Goal: Complete application form

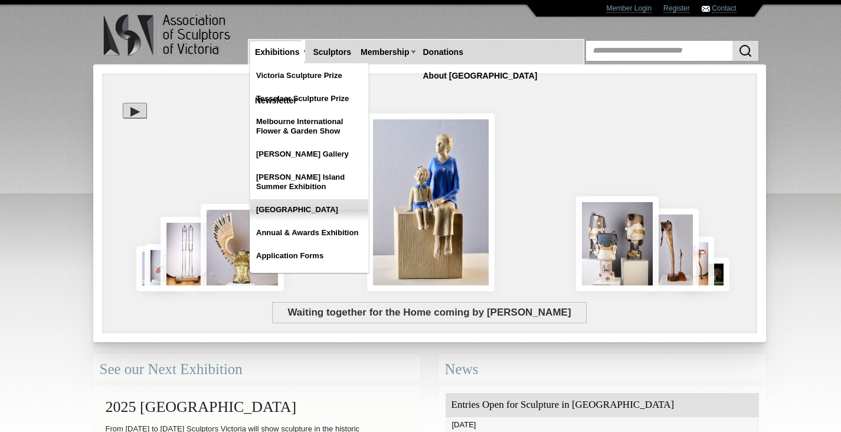
click at [332, 215] on link "[GEOGRAPHIC_DATA]" at bounding box center [309, 209] width 118 height 21
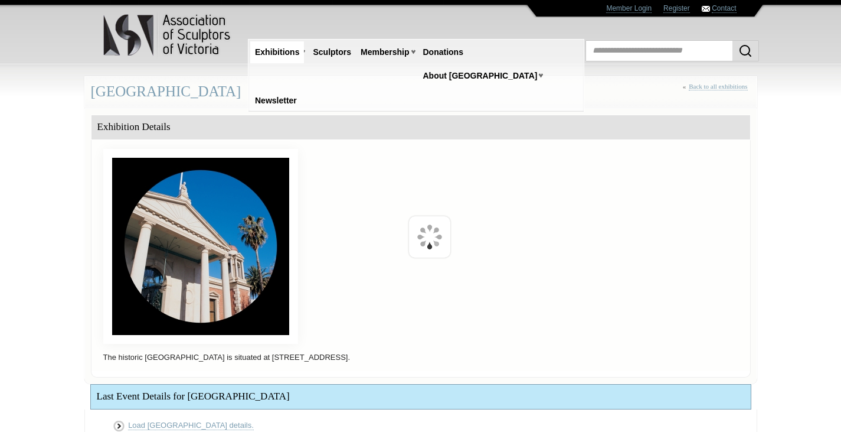
scroll to position [253, 0]
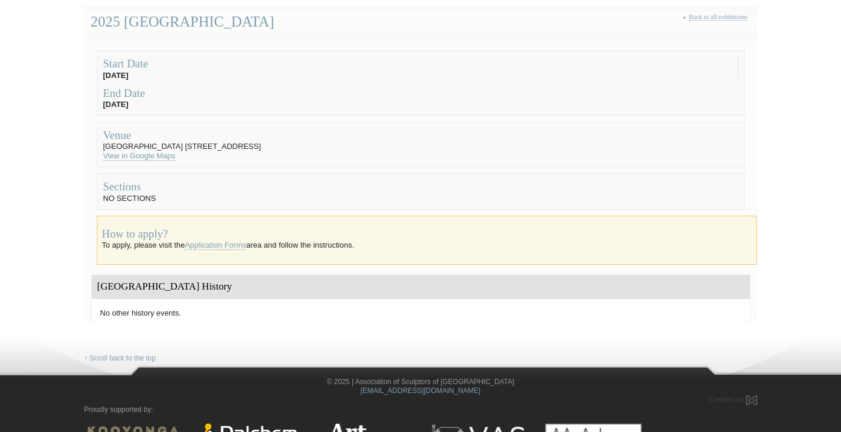
scroll to position [118, 0]
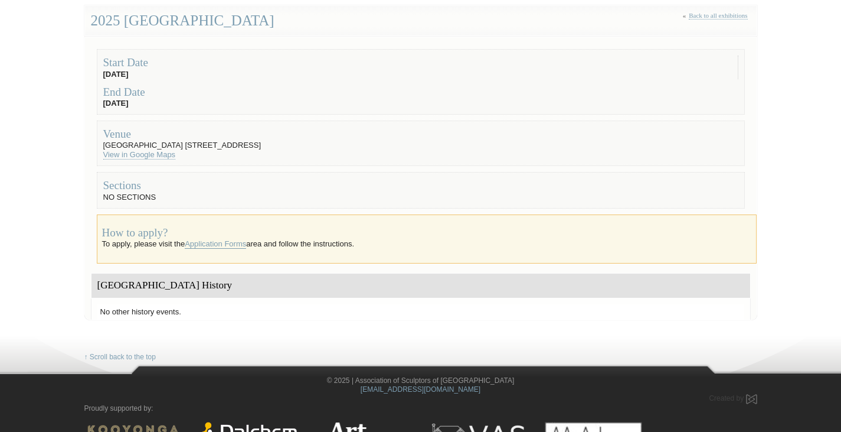
click at [205, 247] on link "Application Forms" at bounding box center [215, 243] width 61 height 9
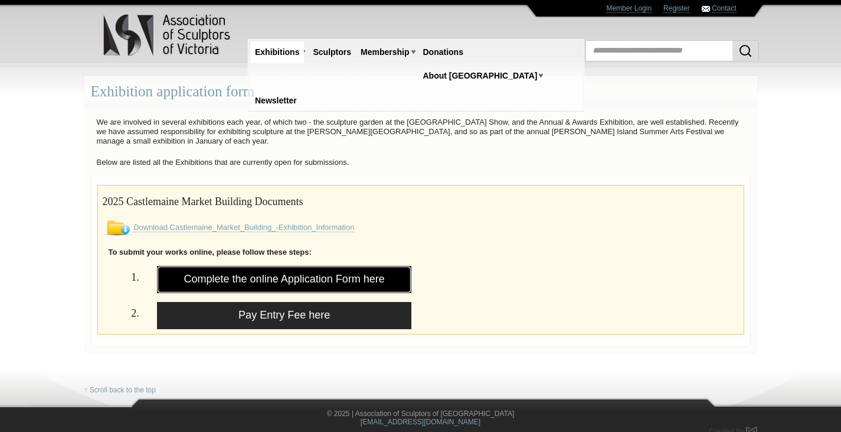
click at [291, 275] on link "Complete the online Application Form here" at bounding box center [284, 279] width 255 height 27
